Goal: Contribute content: Contribute content

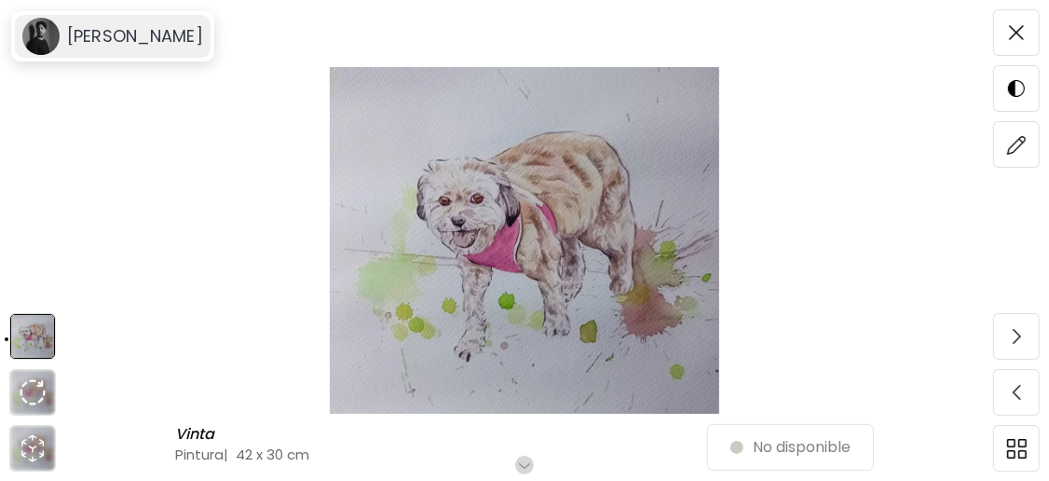
click at [141, 28] on h6 "[PERSON_NAME]" at bounding box center [135, 36] width 136 height 22
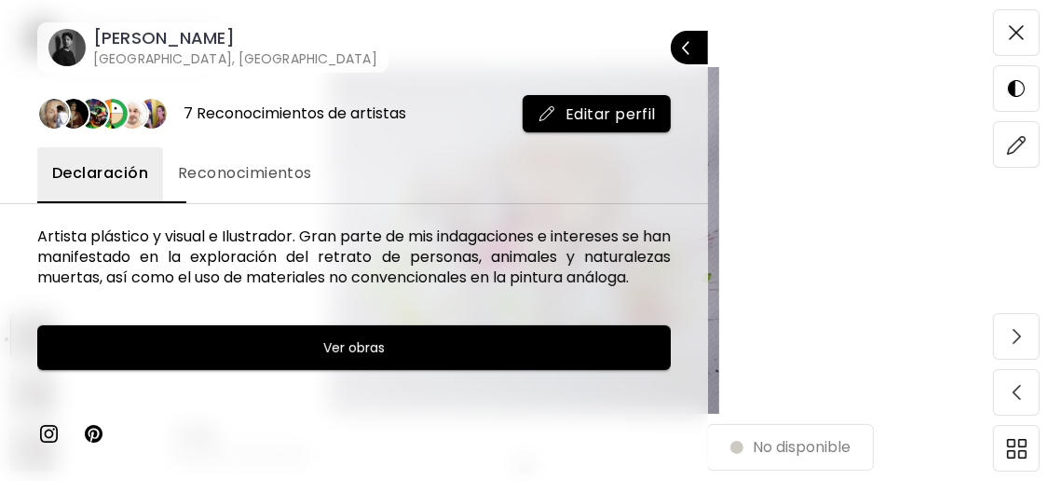
click at [430, 359] on span "Ver obras" at bounding box center [354, 347] width 587 height 22
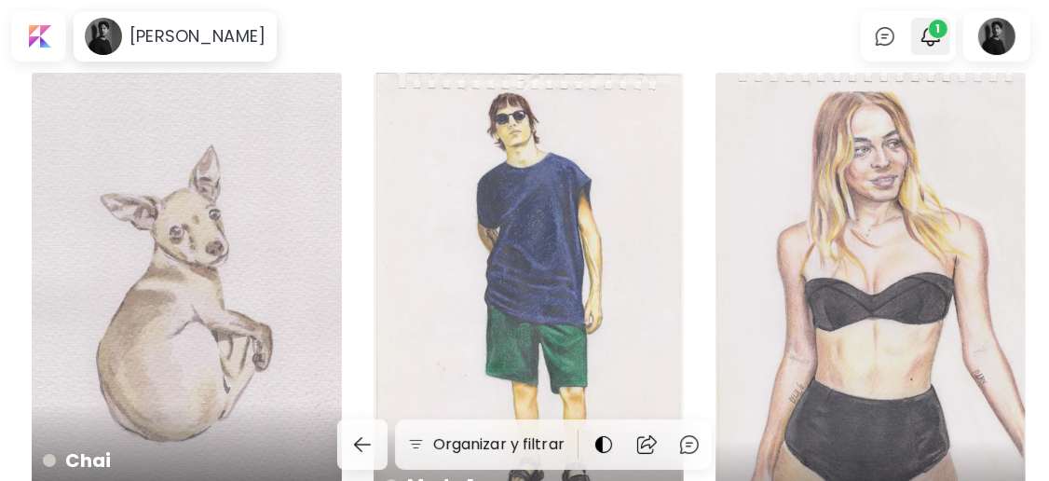
click at [947, 42] on button "1" at bounding box center [931, 36] width 32 height 32
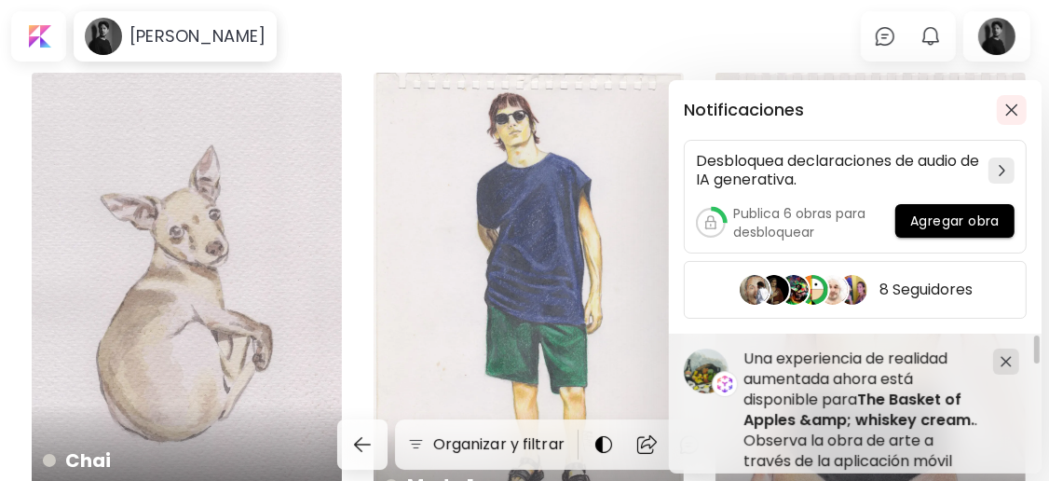
click at [1007, 109] on img "button" at bounding box center [1011, 109] width 13 height 13
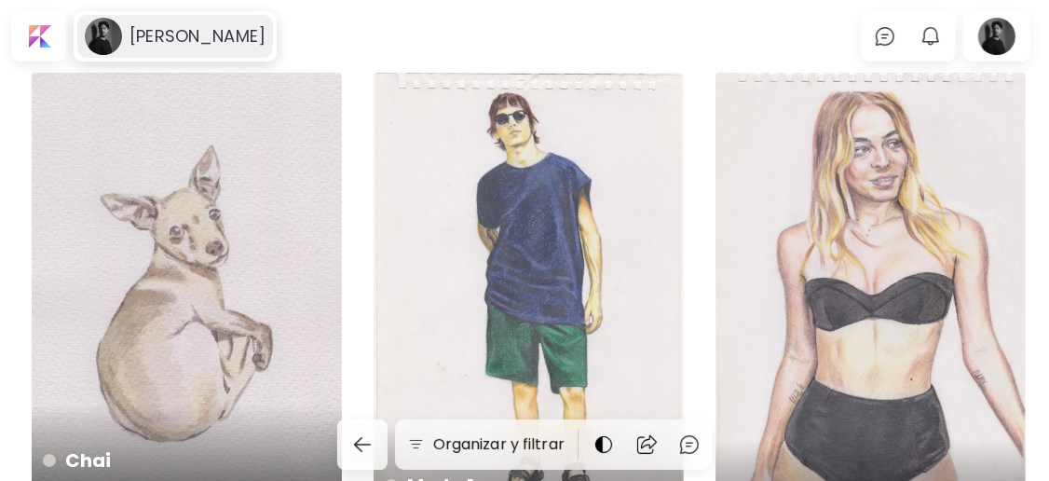
click at [200, 39] on h6 "[PERSON_NAME]" at bounding box center [198, 36] width 136 height 22
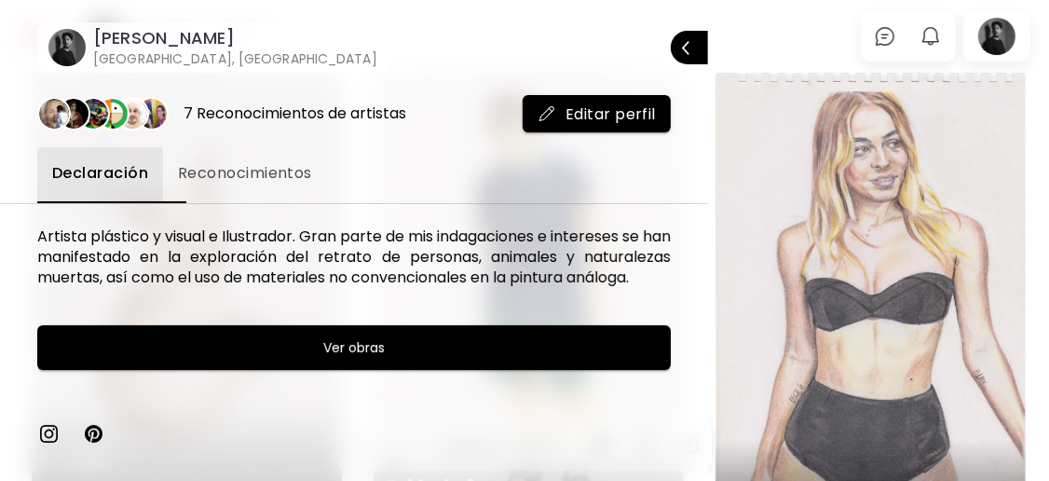
click at [1014, 39] on div at bounding box center [524, 240] width 1049 height 481
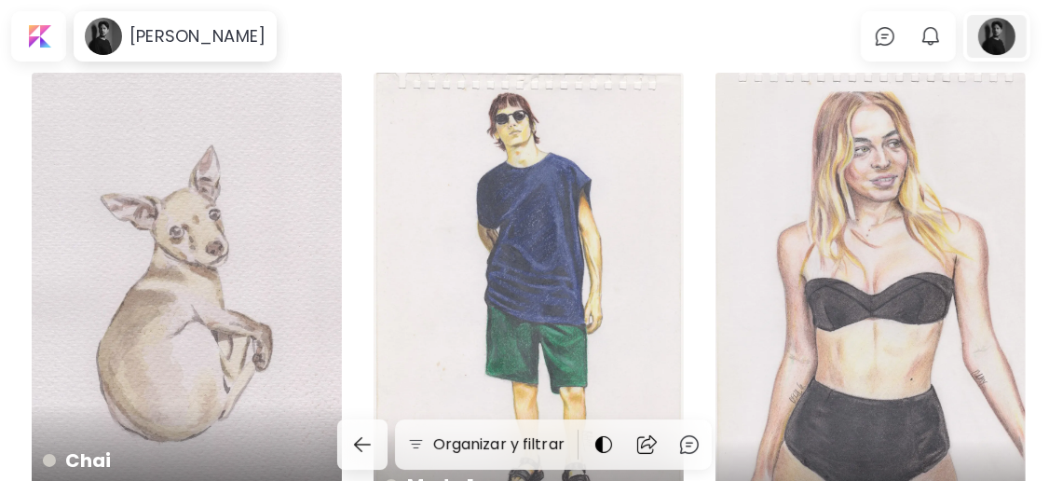
click at [992, 52] on div at bounding box center [997, 36] width 60 height 43
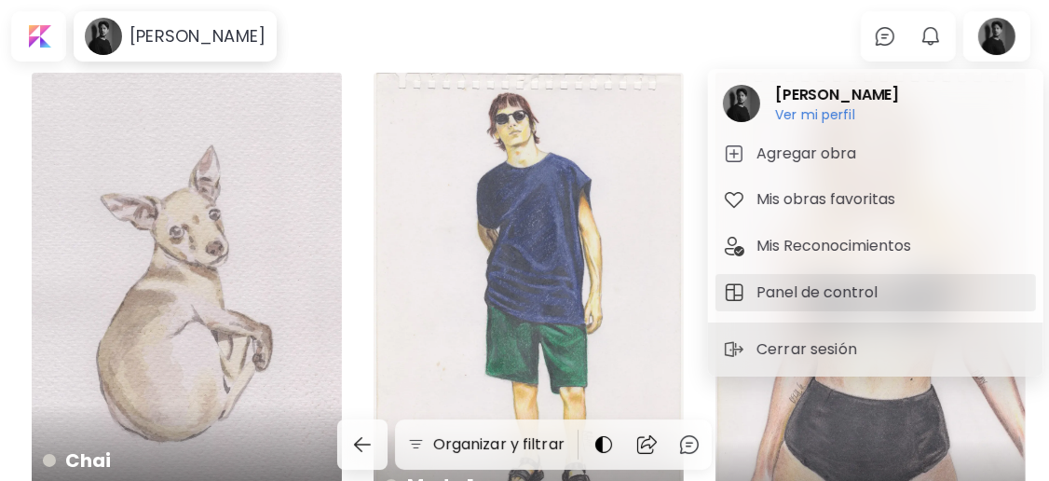
click at [890, 291] on span "Panel de control" at bounding box center [876, 292] width 306 height 22
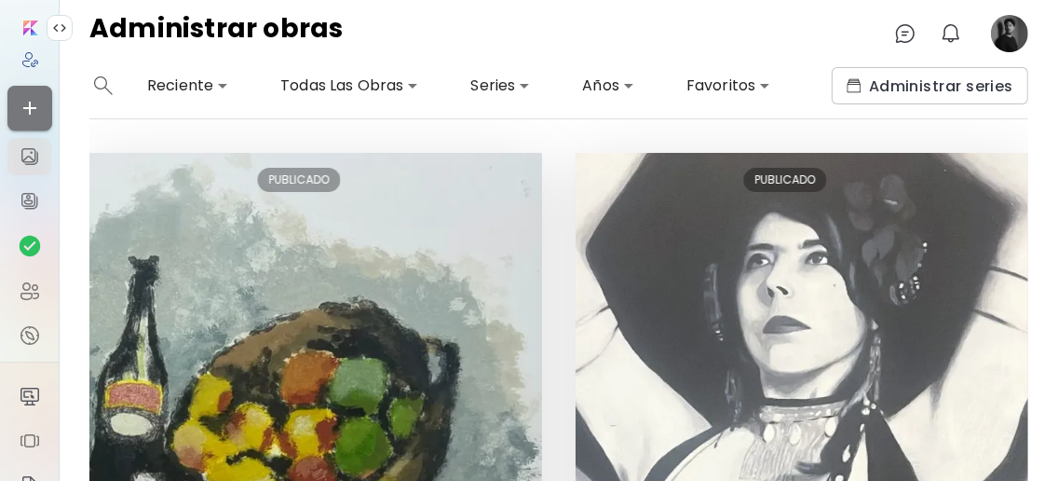
click at [23, 99] on icon "button" at bounding box center [30, 108] width 22 height 22
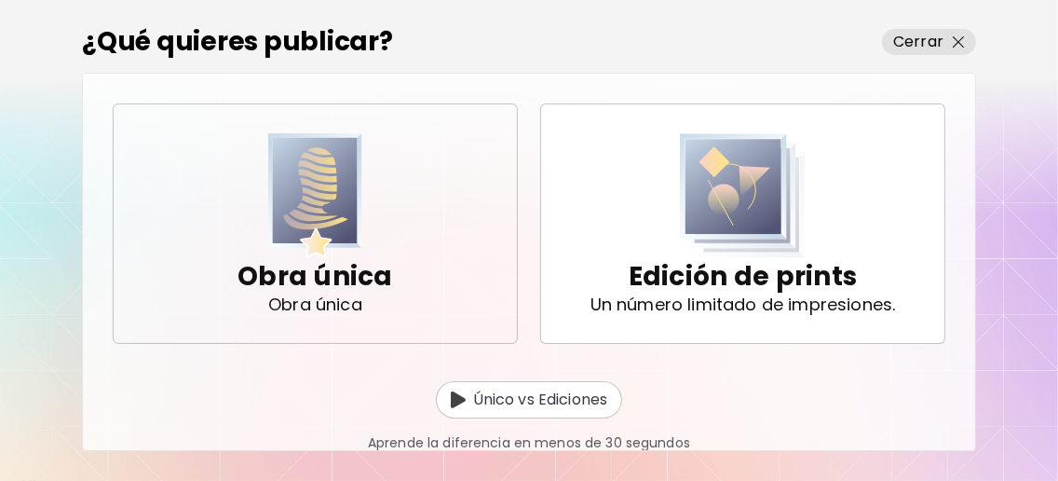
click at [358, 273] on p "Obra única" at bounding box center [316, 276] width 156 height 37
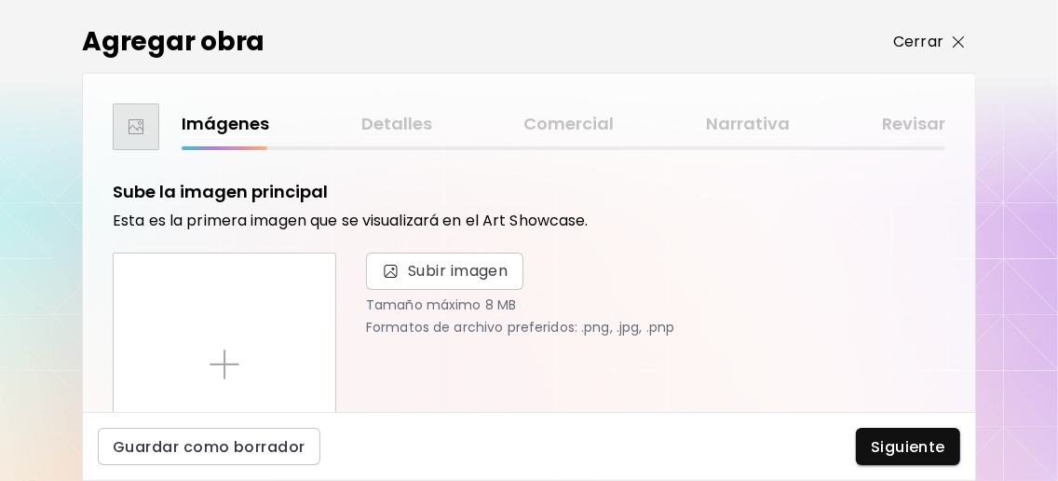
click at [948, 46] on span "Cerrar" at bounding box center [930, 42] width 72 height 22
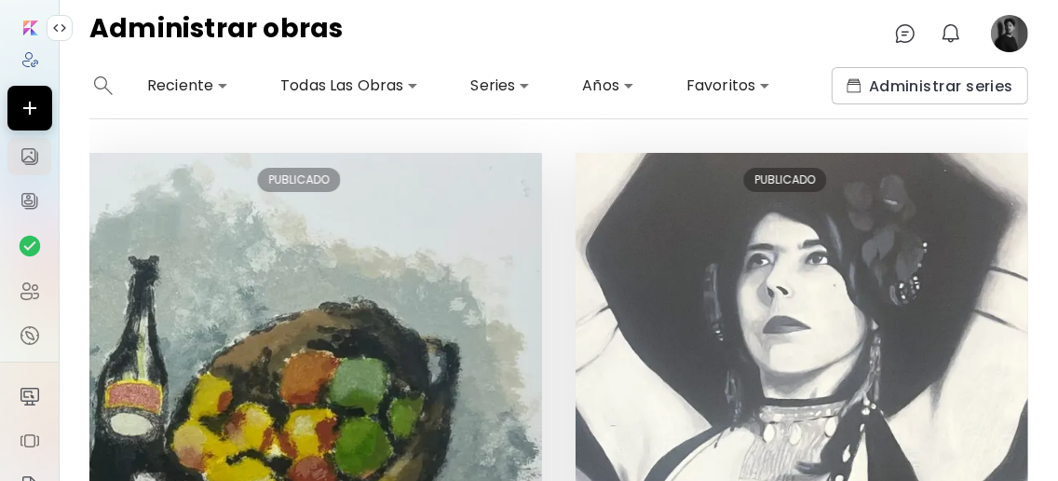
click at [1002, 40] on image at bounding box center [1009, 33] width 37 height 37
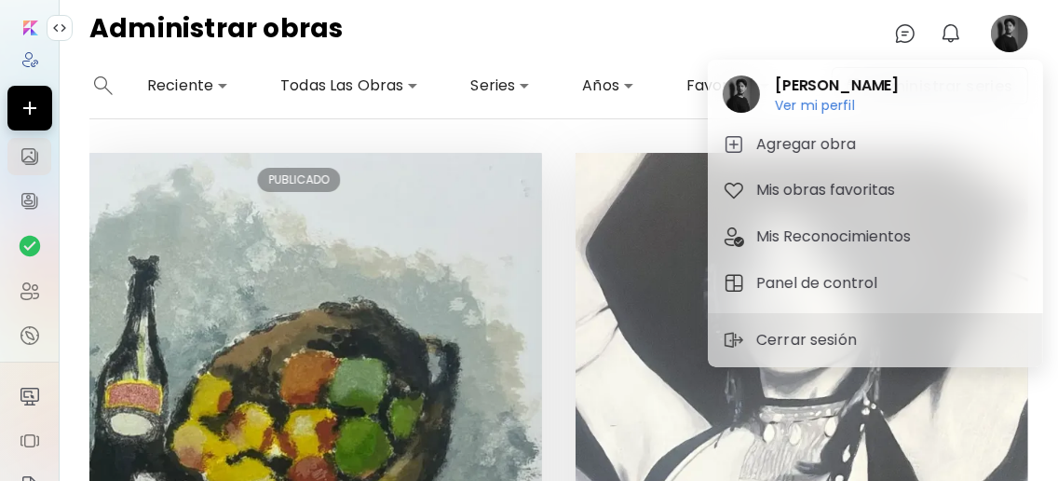
click at [19, 102] on div at bounding box center [529, 240] width 1058 height 481
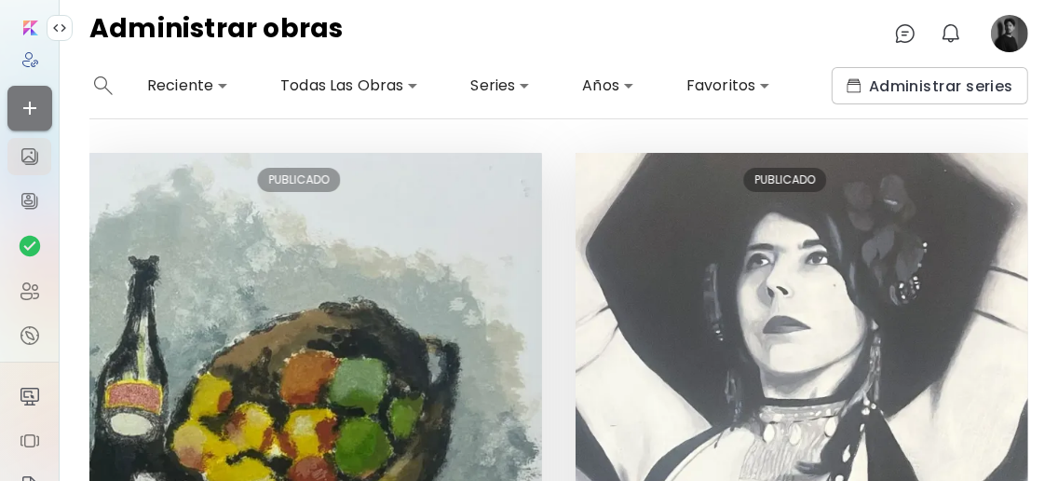
click at [23, 108] on icon "button" at bounding box center [29, 108] width 13 height 13
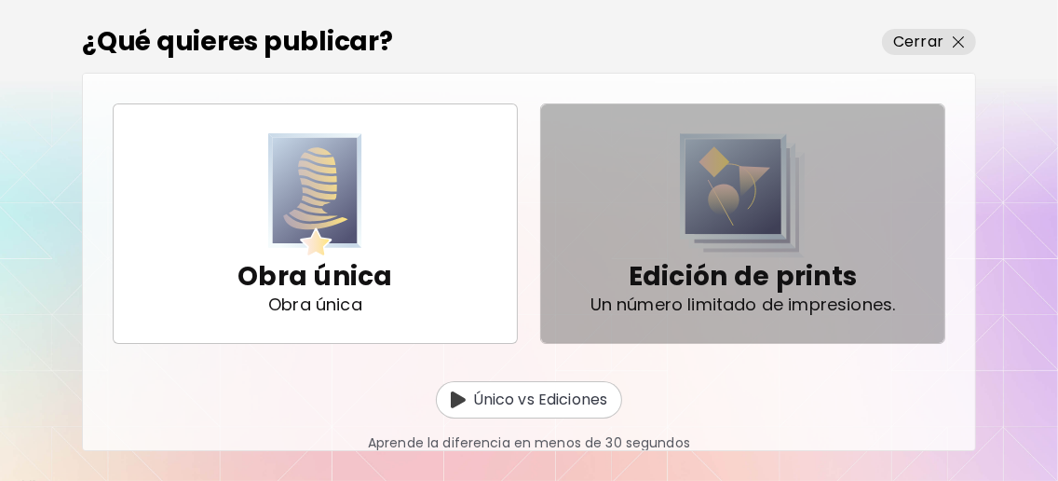
click at [740, 242] on img "button" at bounding box center [743, 195] width 126 height 125
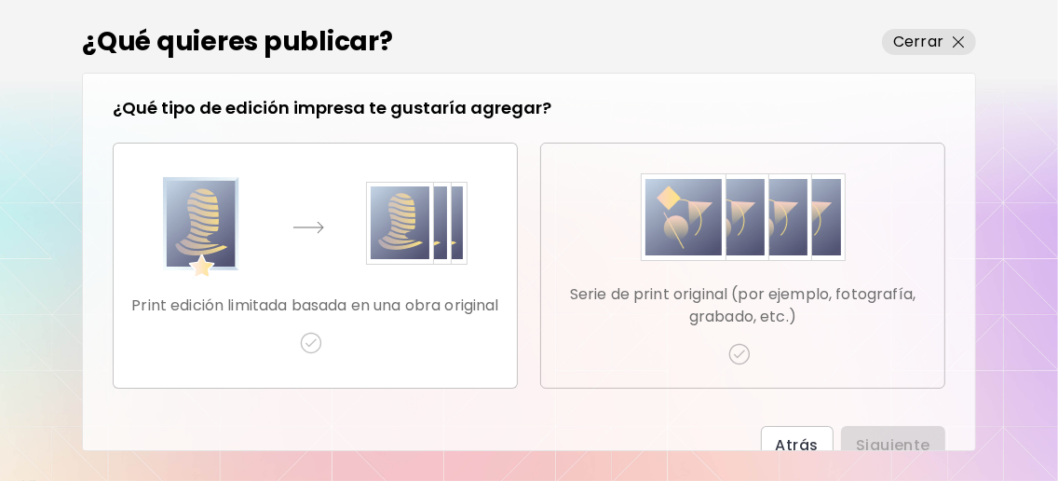
scroll to position [19, 0]
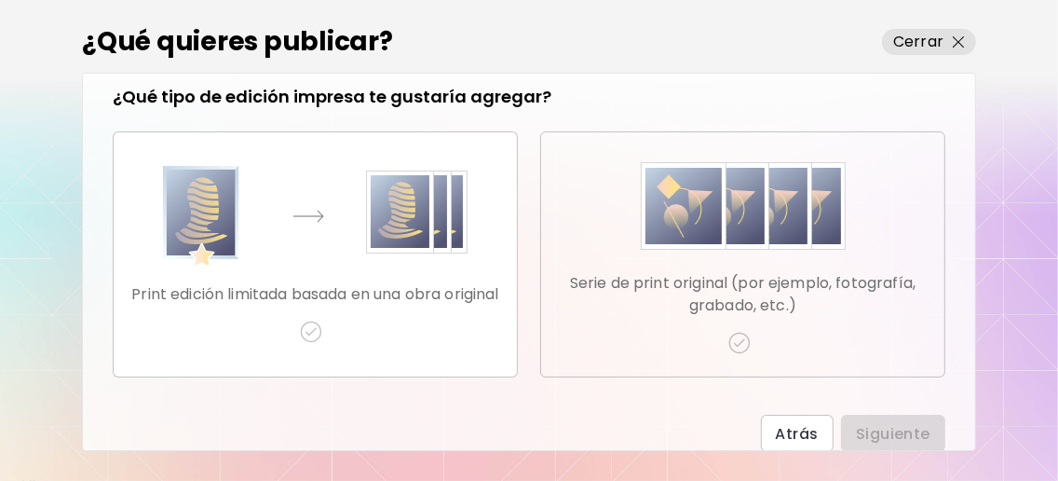
click at [761, 253] on div "Serie de print original (por ejemplo, fotografía, grabado, etc.)" at bounding box center [743, 254] width 374 height 199
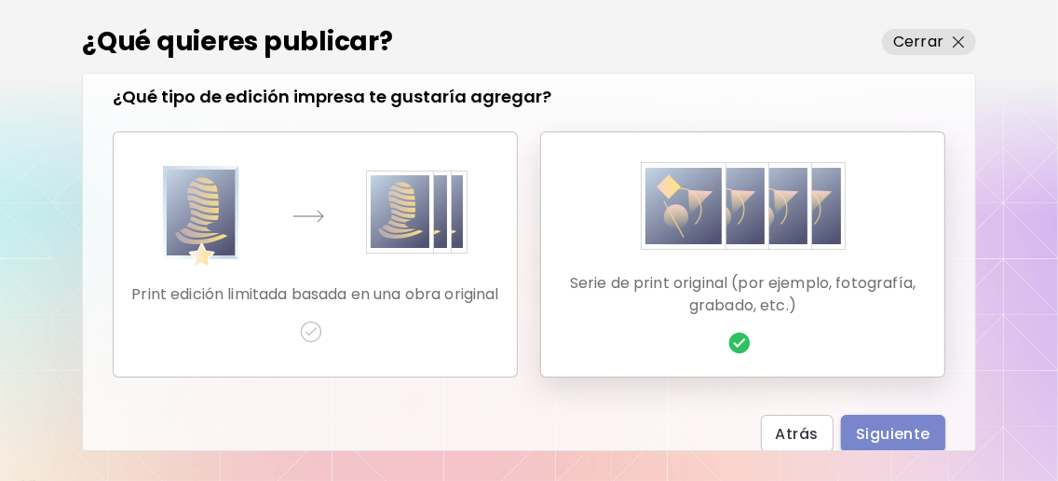
click at [896, 424] on span "Siguiente" at bounding box center [893, 434] width 75 height 20
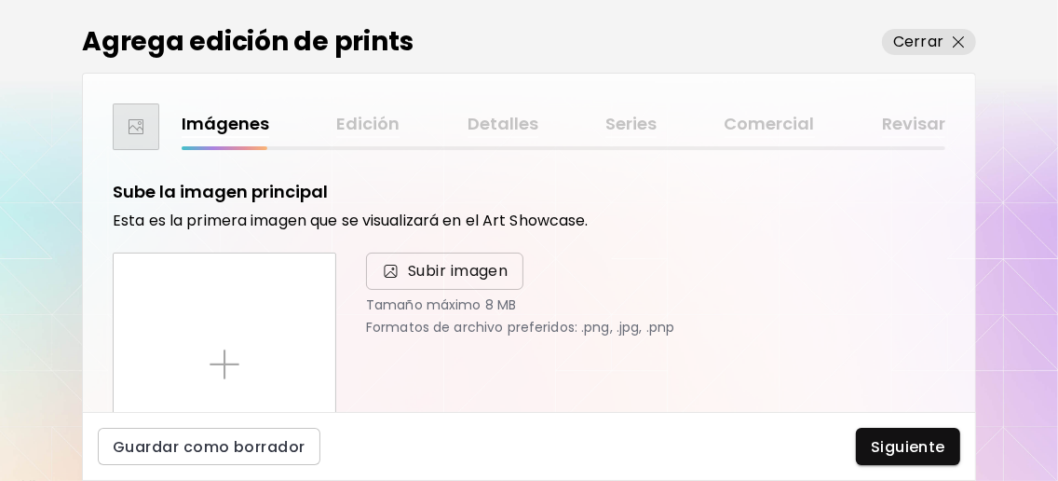
click at [435, 274] on span "Subir imagen" at bounding box center [458, 271] width 101 height 22
click at [0, 0] on input "Subir imagen" at bounding box center [0, 0] width 0 height 0
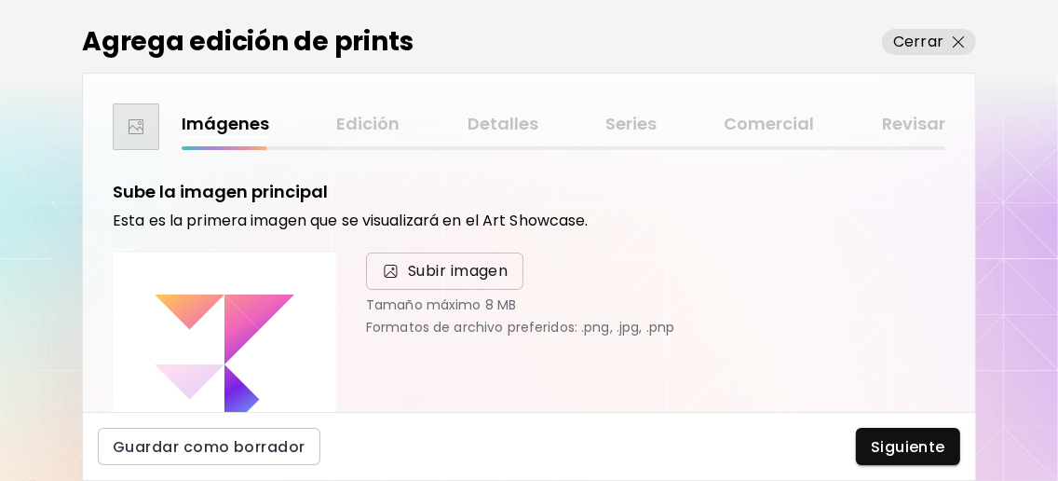
scroll to position [123, 0]
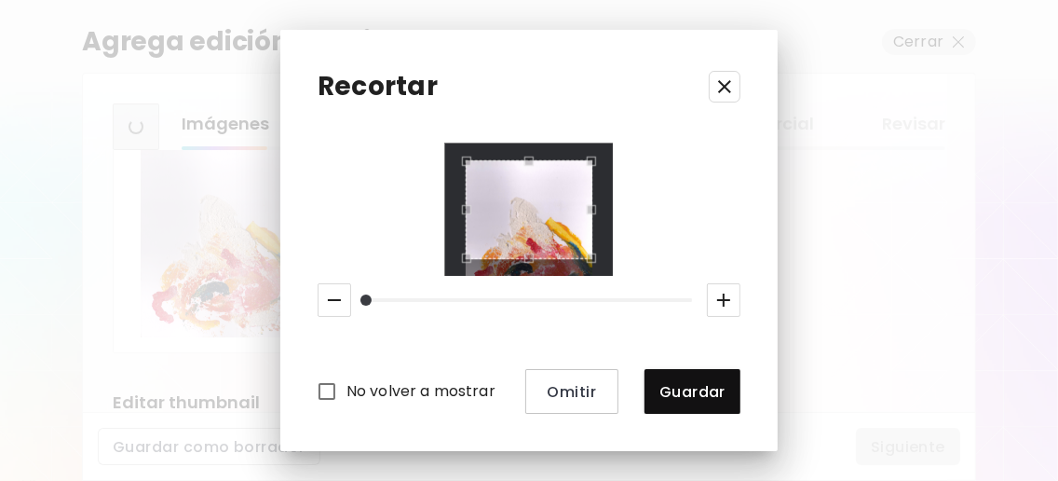
click at [559, 179] on div "Use the arrow keys to move the crop selection area" at bounding box center [529, 209] width 126 height 99
click at [559, 229] on div "Use the arrow keys to move the crop selection area" at bounding box center [529, 209] width 126 height 99
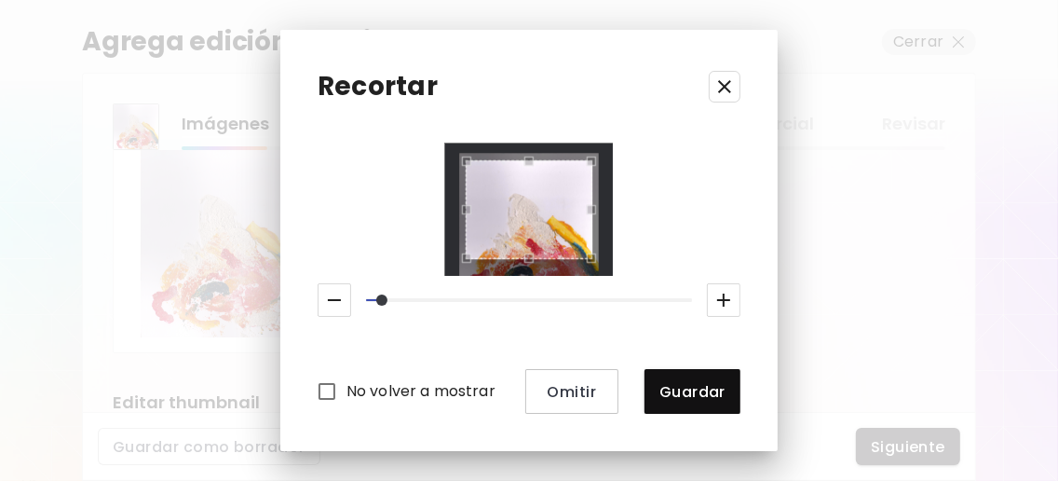
drag, startPoint x: 353, startPoint y: 300, endPoint x: 375, endPoint y: 298, distance: 22.4
click at [376, 298] on span at bounding box center [381, 299] width 11 height 11
click at [540, 160] on div "Use the arrow keys to move the crop selection area" at bounding box center [529, 209] width 126 height 99
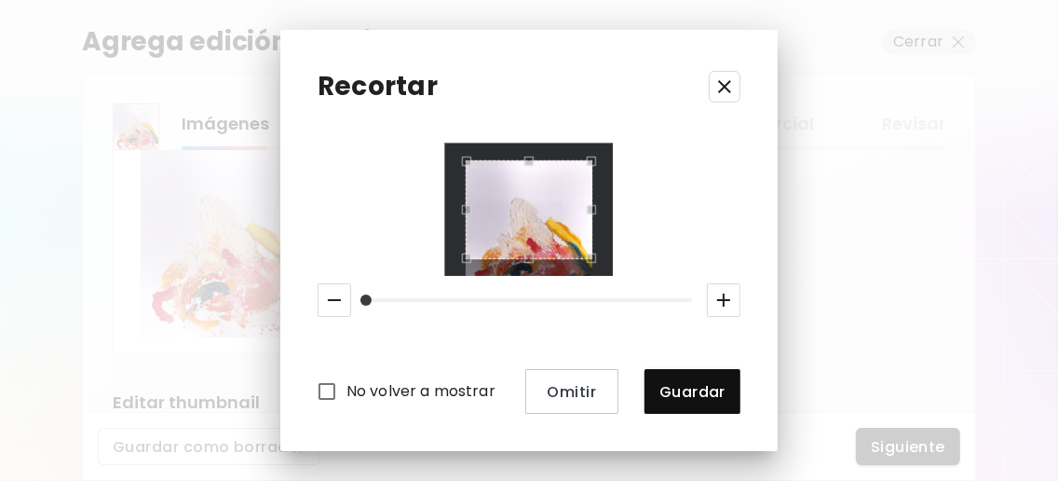
drag, startPoint x: 368, startPoint y: 296, endPoint x: 347, endPoint y: 301, distance: 21.9
click at [361, 301] on span at bounding box center [366, 299] width 11 height 11
click at [553, 171] on div "Use the arrow keys to move the crop selection area" at bounding box center [529, 209] width 126 height 99
click at [550, 276] on div "No volver a mostrar Omitir Guardar" at bounding box center [529, 278] width 423 height 270
click at [518, 310] on div "No volver a mostrar Omitir Guardar" at bounding box center [529, 278] width 423 height 270
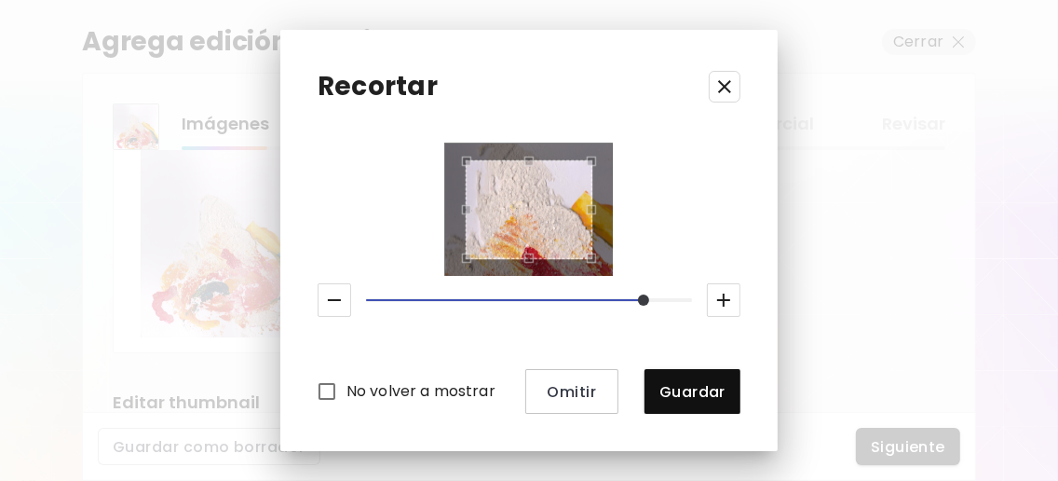
click at [542, 167] on div "Use the arrow keys to move the crop selection area" at bounding box center [529, 209] width 126 height 99
click at [551, 259] on div at bounding box center [529, 209] width 126 height 99
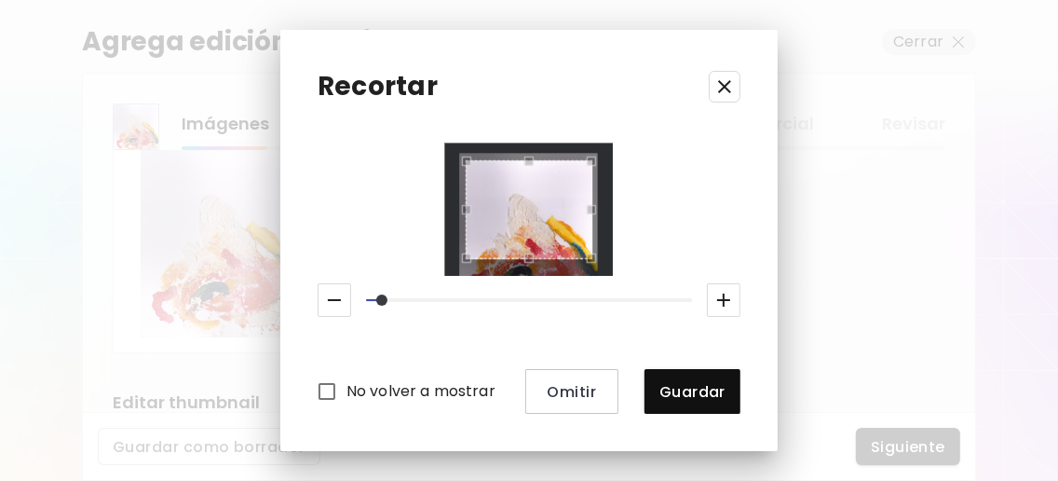
drag, startPoint x: 654, startPoint y: 291, endPoint x: 364, endPoint y: 305, distance: 290.1
click at [376, 305] on span at bounding box center [381, 299] width 11 height 11
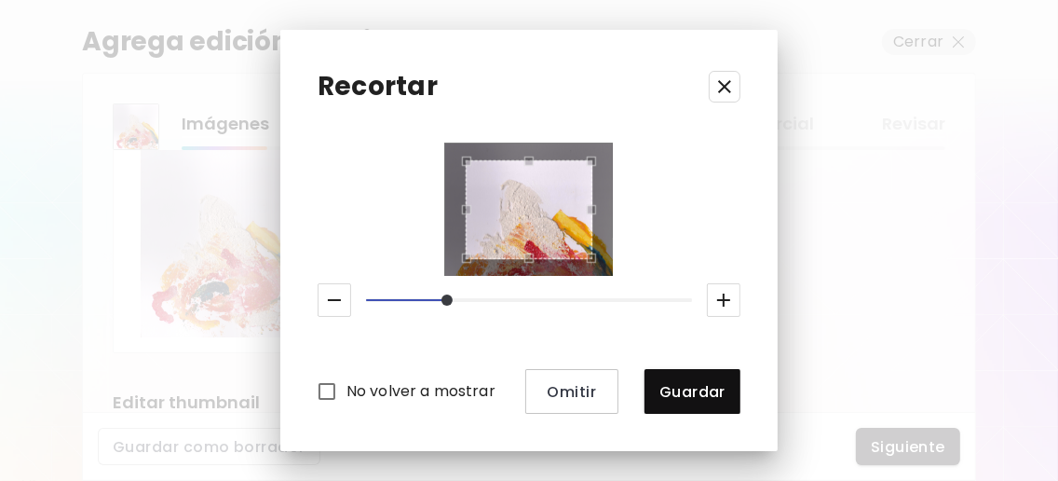
drag, startPoint x: 376, startPoint y: 293, endPoint x: 440, endPoint y: 293, distance: 63.4
click at [442, 294] on span at bounding box center [447, 299] width 11 height 11
click at [736, 86] on icon "button" at bounding box center [725, 86] width 22 height 22
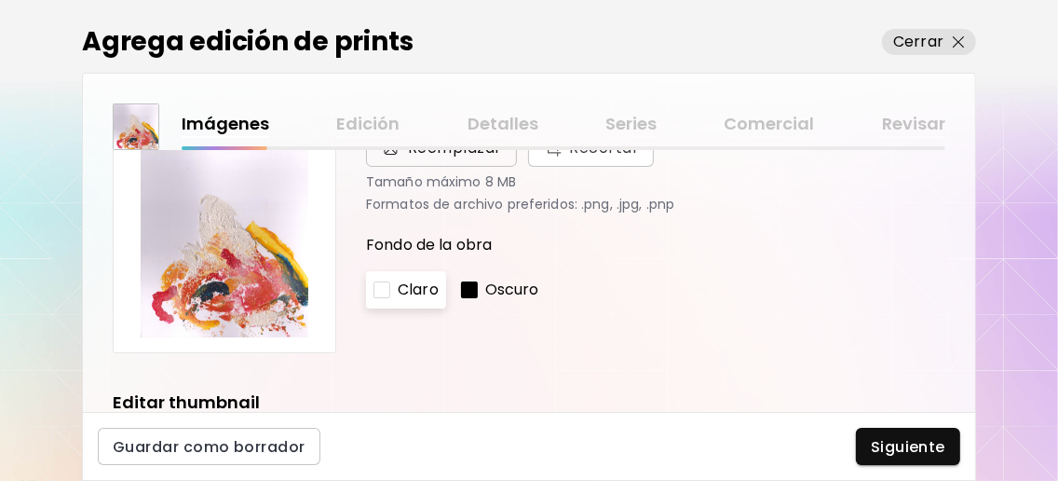
scroll to position [248, 0]
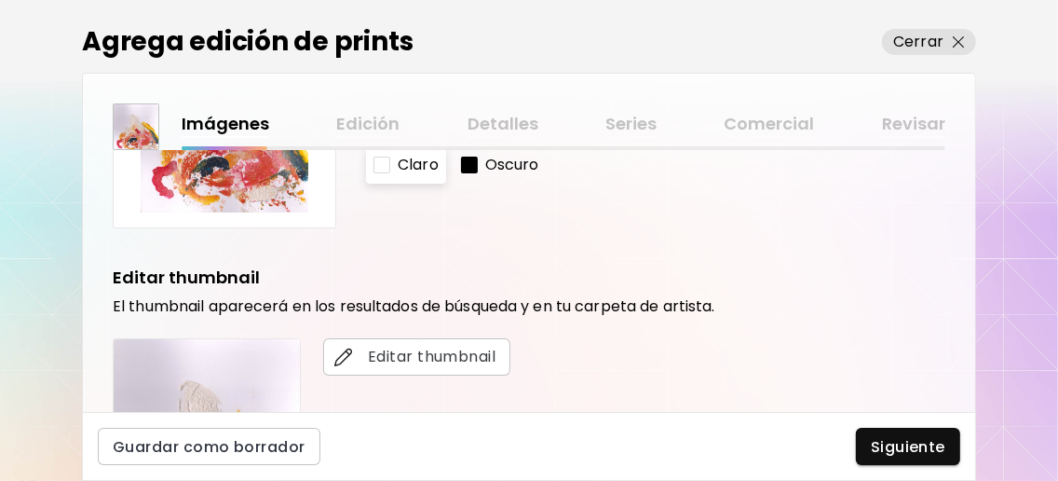
click at [511, 171] on p "Oscuro" at bounding box center [512, 165] width 54 height 22
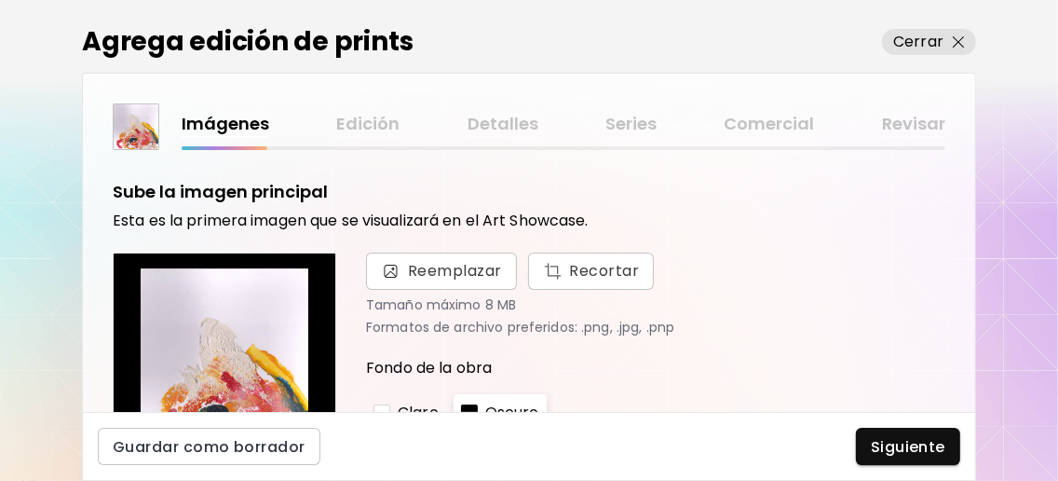
scroll to position [123, 0]
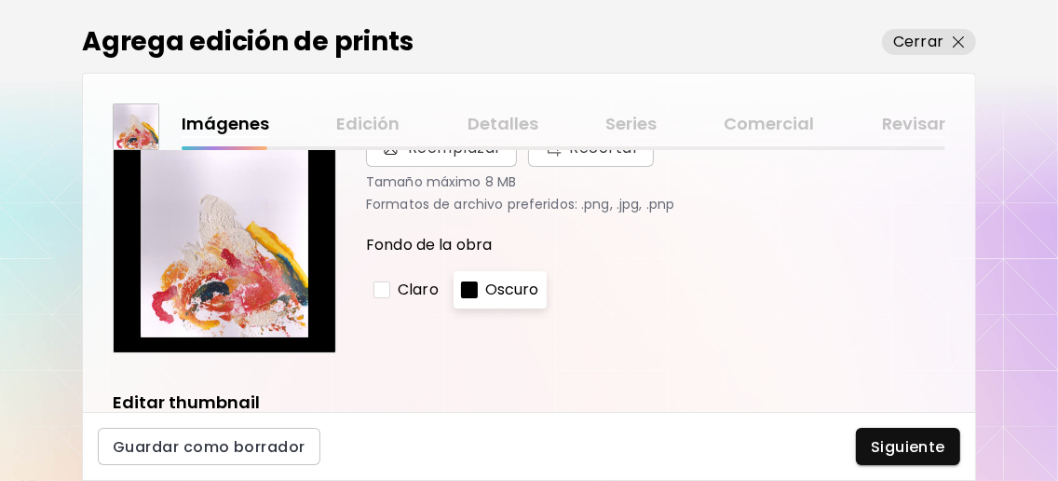
click at [439, 296] on p "Claro" at bounding box center [418, 290] width 41 height 22
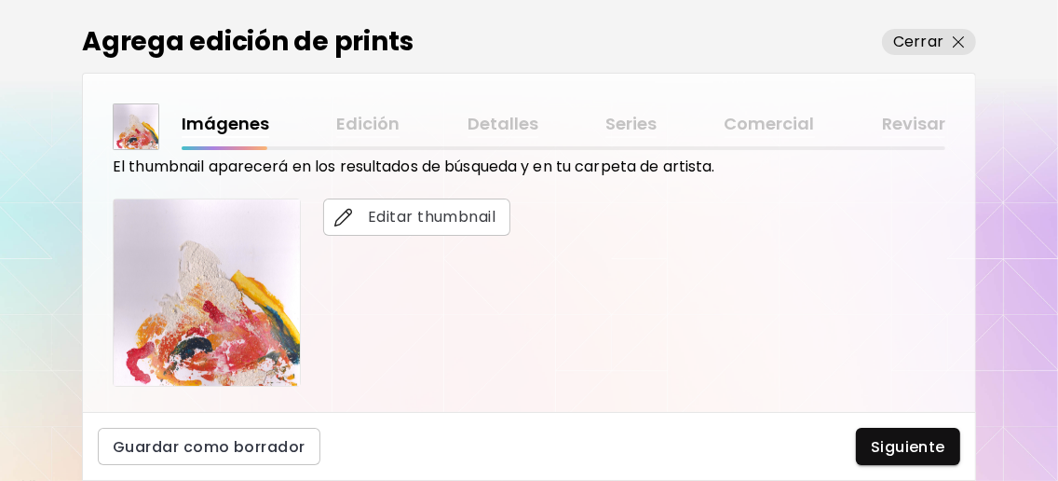
scroll to position [372, 0]
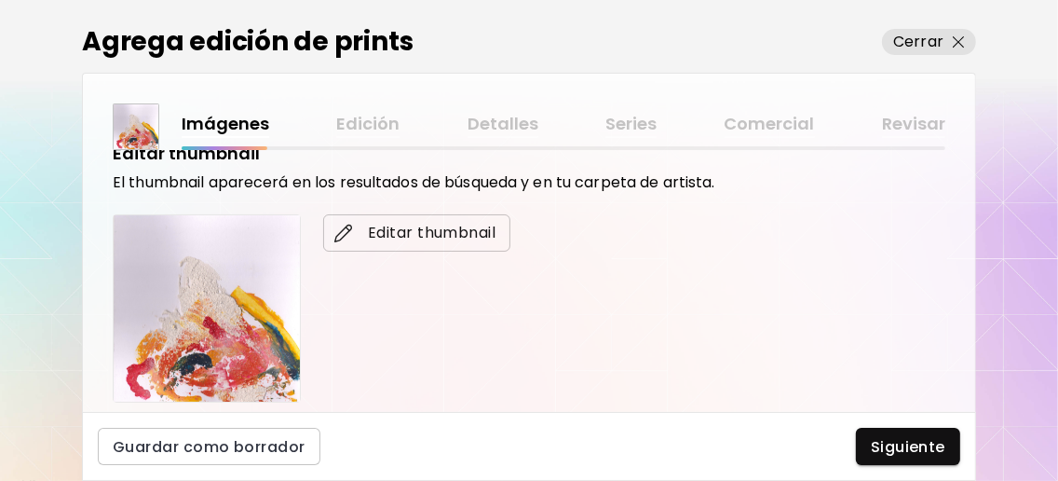
click at [411, 232] on span "Editar thumbnail" at bounding box center [416, 233] width 157 height 22
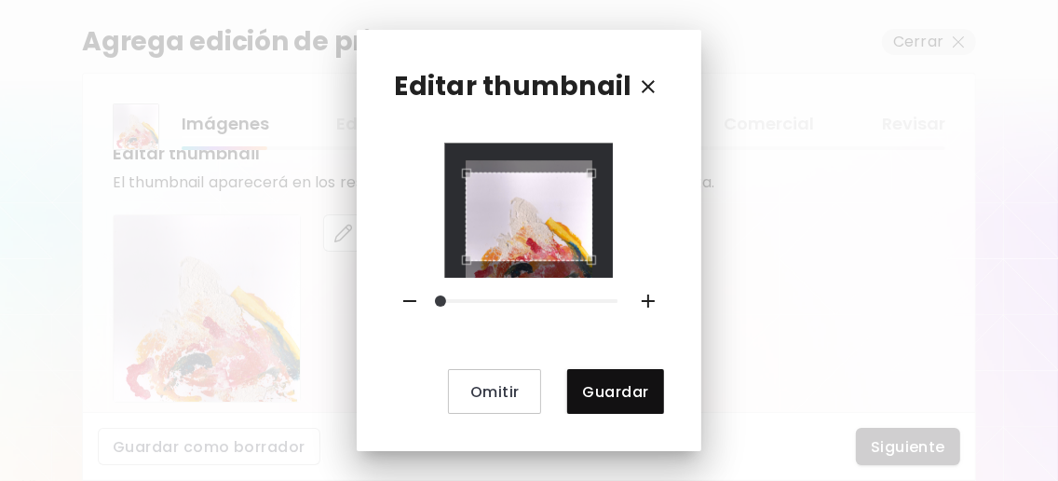
click at [529, 278] on div "Omitir Guardar" at bounding box center [528, 278] width 269 height 270
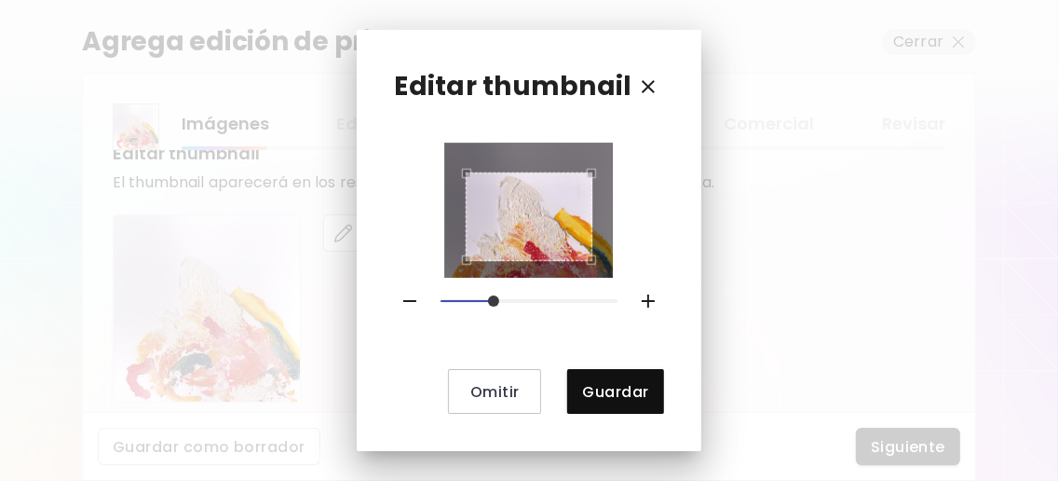
drag, startPoint x: 444, startPoint y: 301, endPoint x: 500, endPoint y: 299, distance: 55.9
click at [499, 299] on span at bounding box center [493, 300] width 11 height 11
click at [531, 279] on div "Omitir Guardar" at bounding box center [528, 278] width 269 height 270
click at [604, 382] on span "Guardar" at bounding box center [615, 392] width 66 height 20
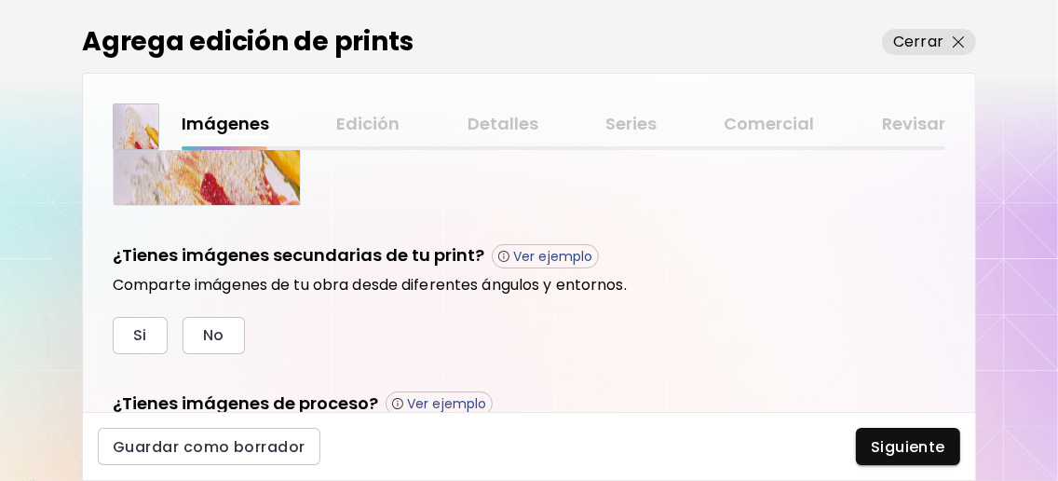
scroll to position [605, 0]
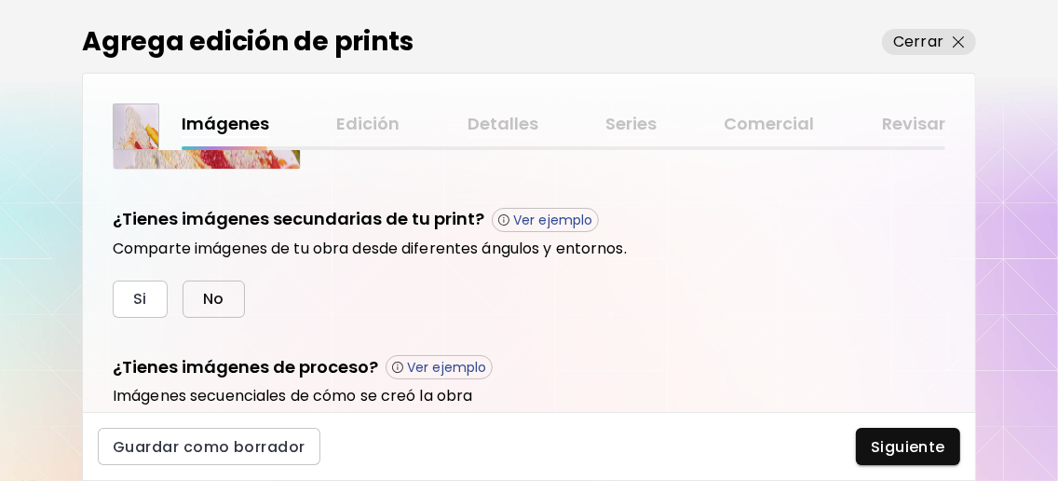
click at [234, 307] on button "No" at bounding box center [214, 298] width 62 height 37
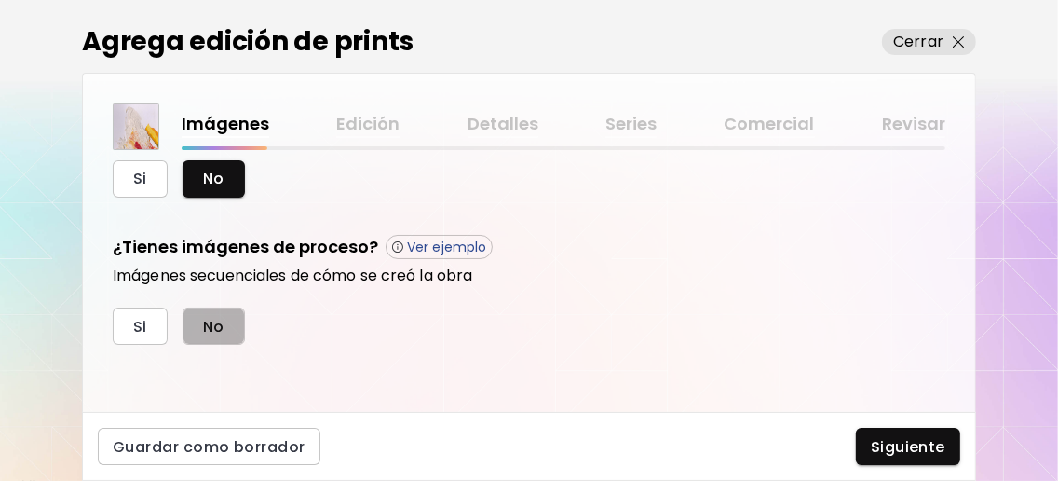
click at [242, 321] on button "No" at bounding box center [214, 325] width 62 height 37
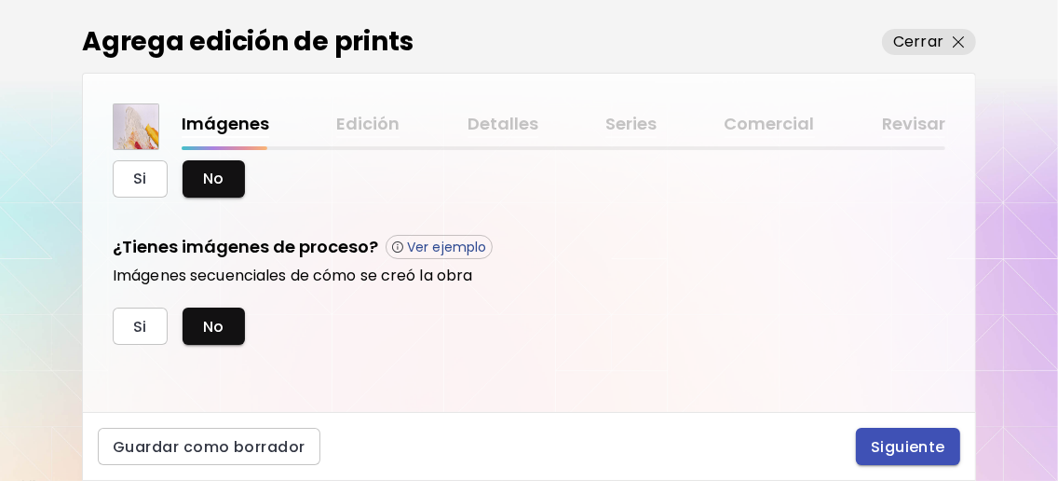
click at [910, 437] on span "Siguiente" at bounding box center [908, 447] width 75 height 20
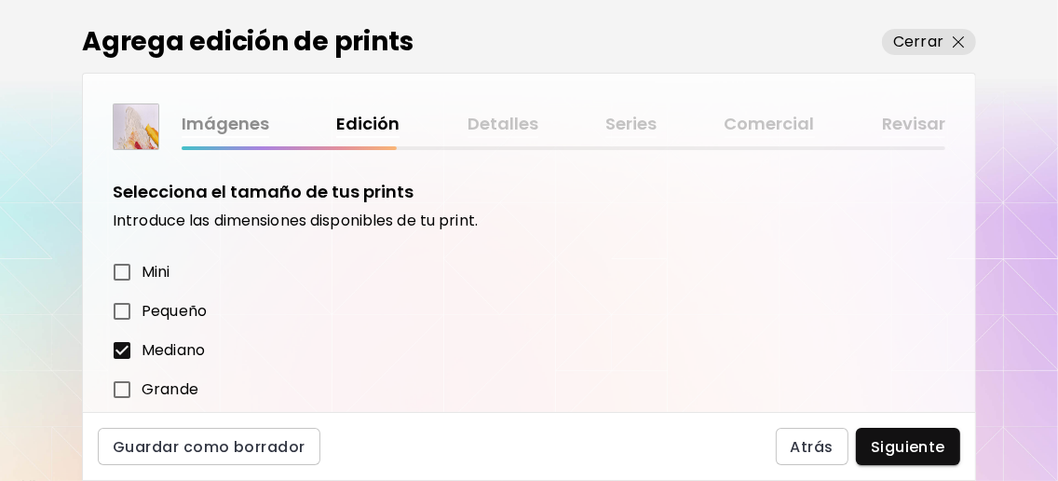
scroll to position [474, 0]
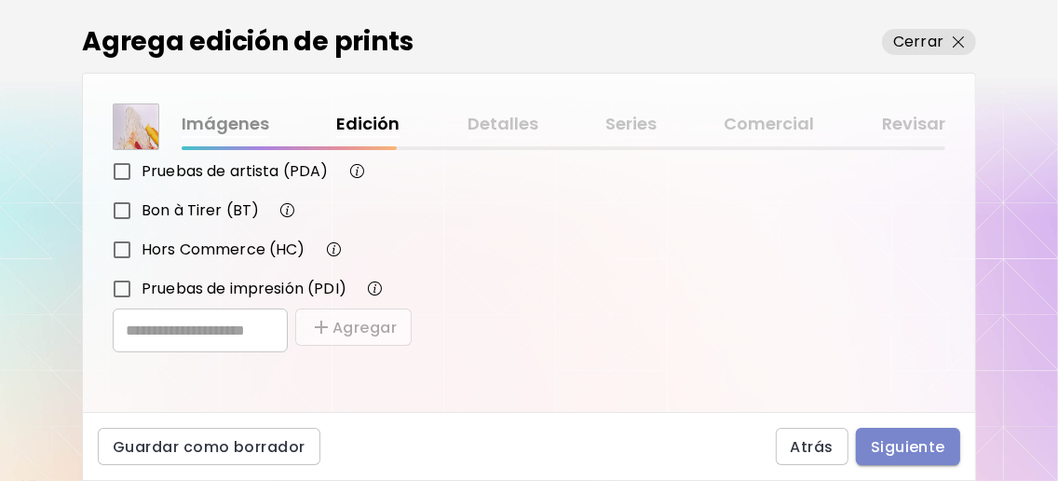
click at [884, 437] on span "Siguiente" at bounding box center [908, 447] width 75 height 20
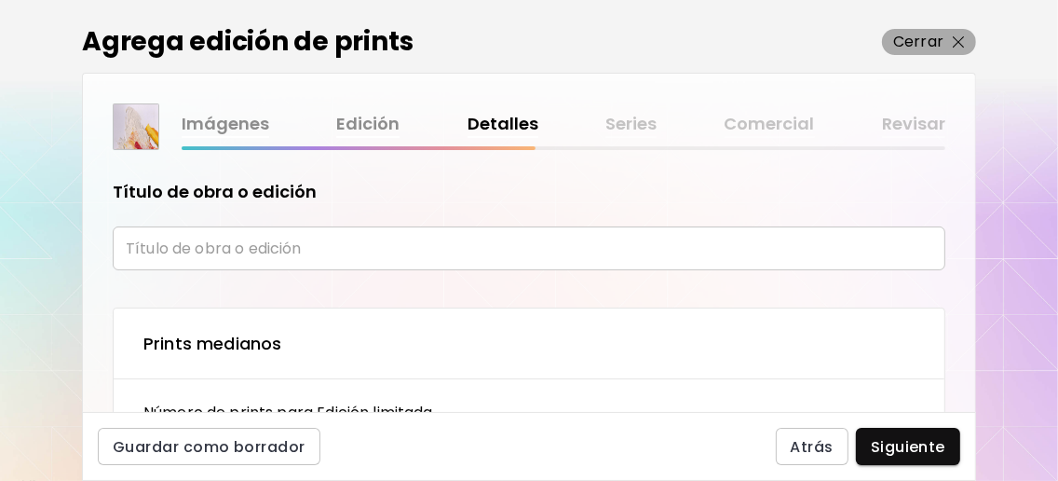
click at [956, 41] on img "button" at bounding box center [959, 42] width 12 height 12
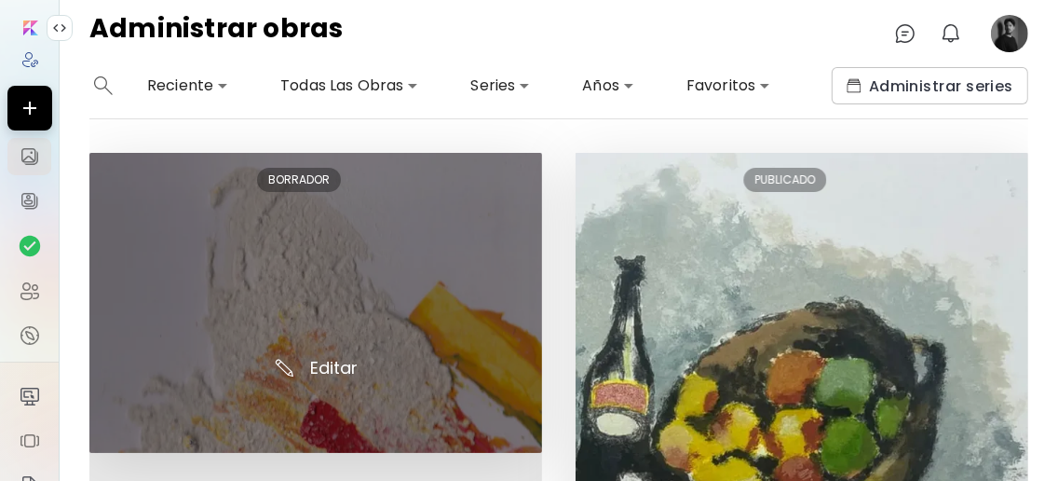
scroll to position [123, 0]
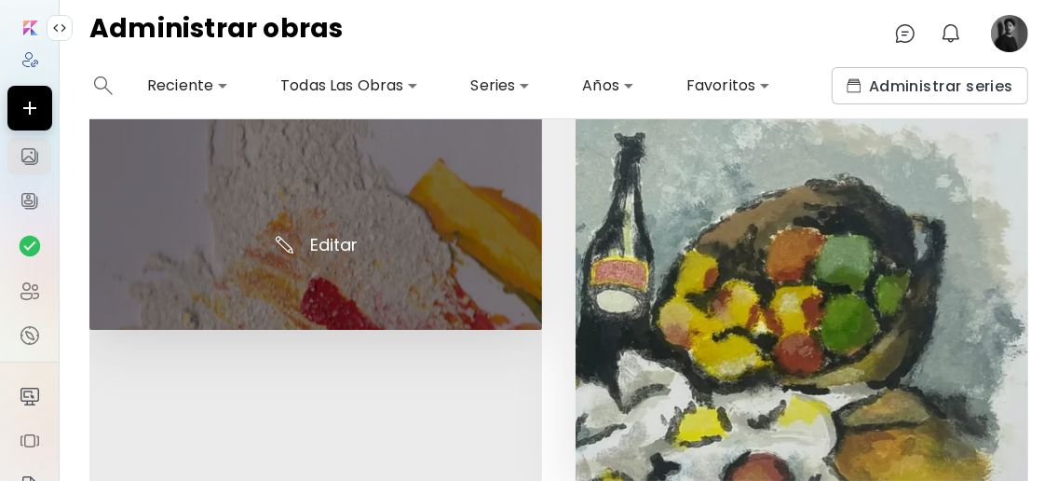
click at [325, 236] on img at bounding box center [315, 180] width 453 height 300
